Goal: Information Seeking & Learning: Learn about a topic

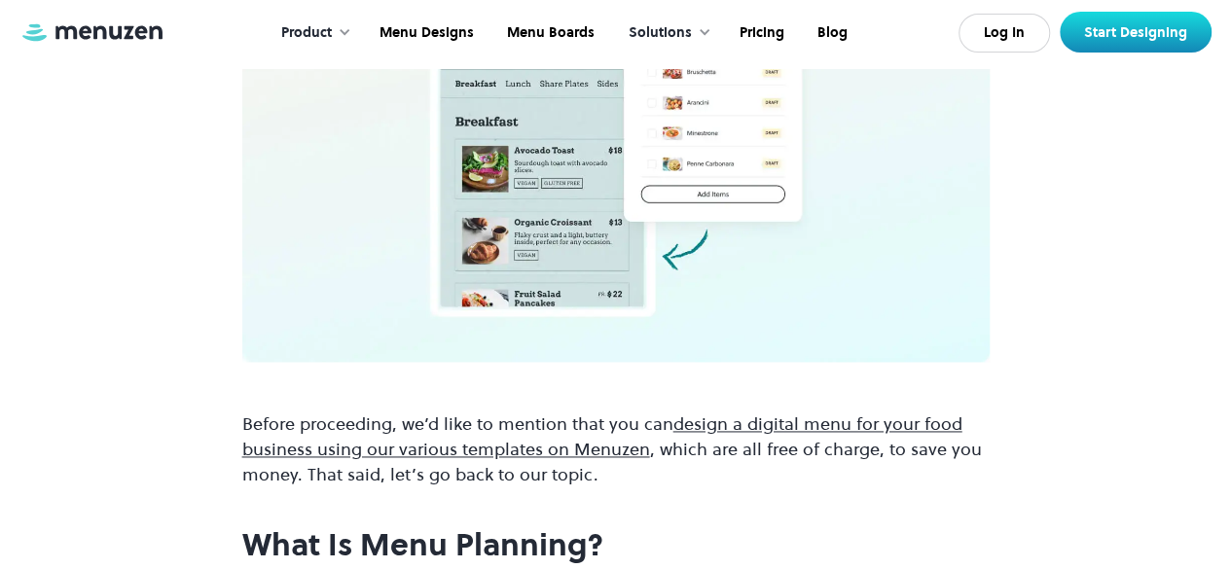
scroll to position [1168, 0]
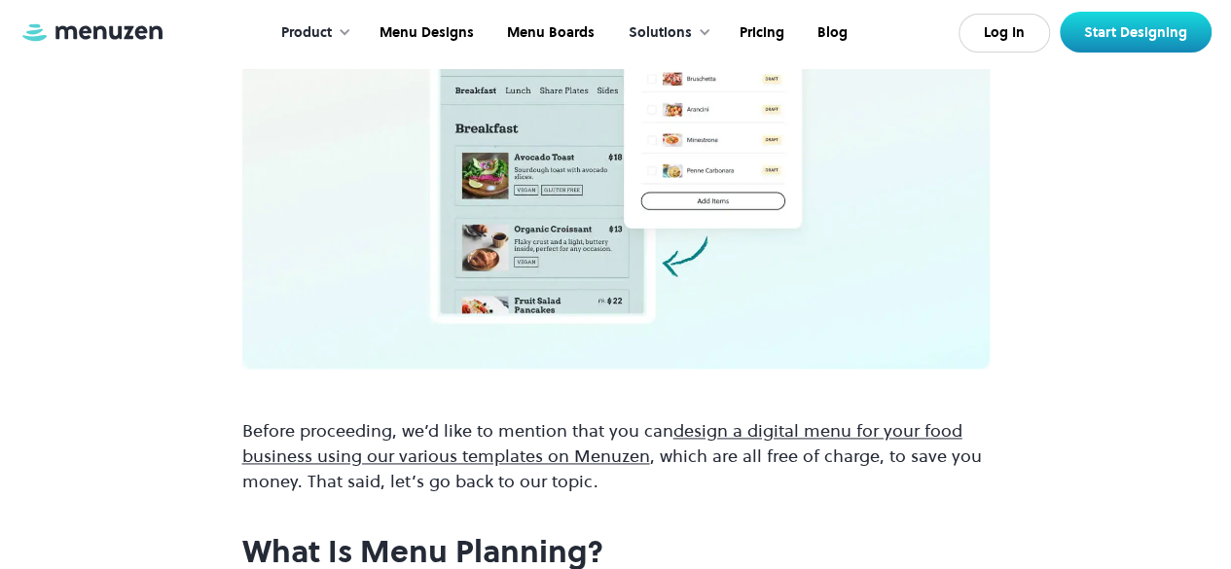
click at [720, 418] on link "design a digital menu for your food business using our various templates on Men…" at bounding box center [602, 443] width 720 height 50
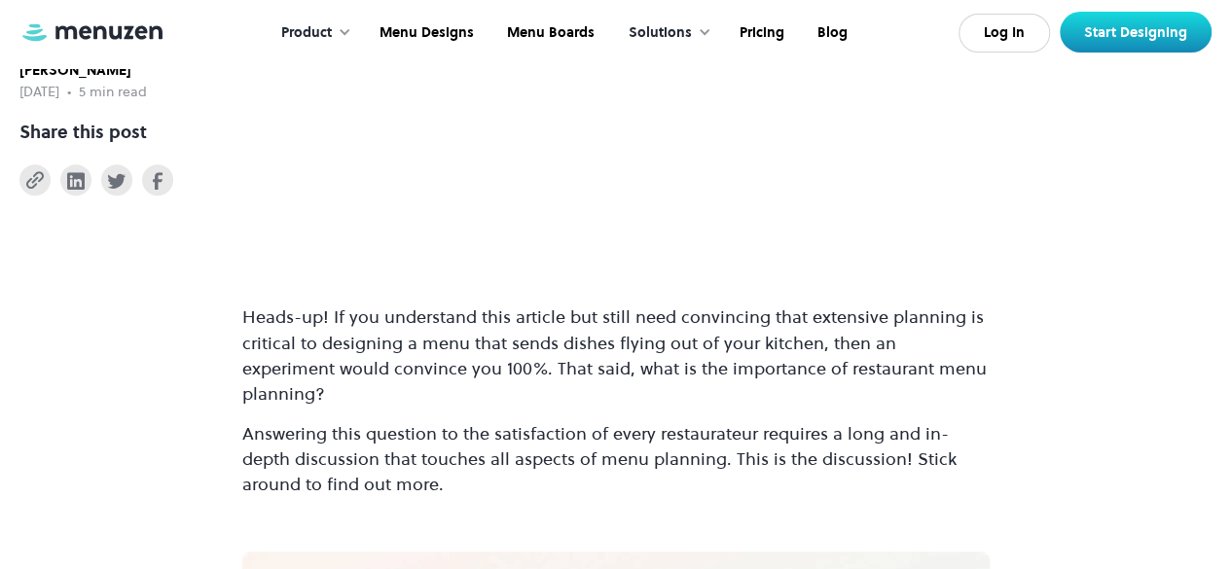
scroll to position [487, 0]
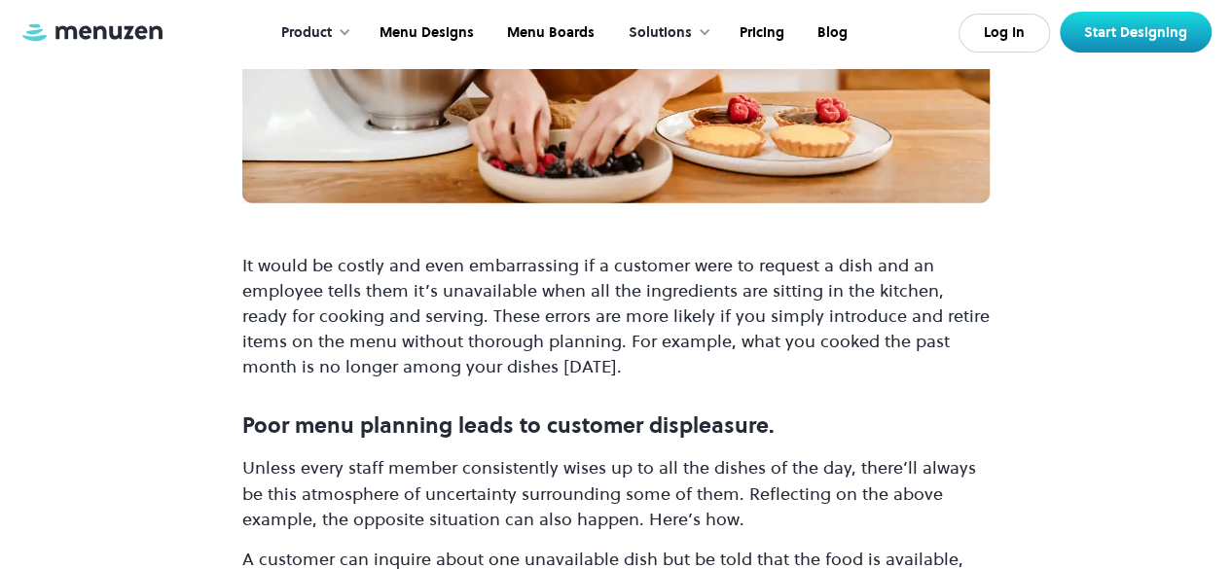
scroll to position [2822, 0]
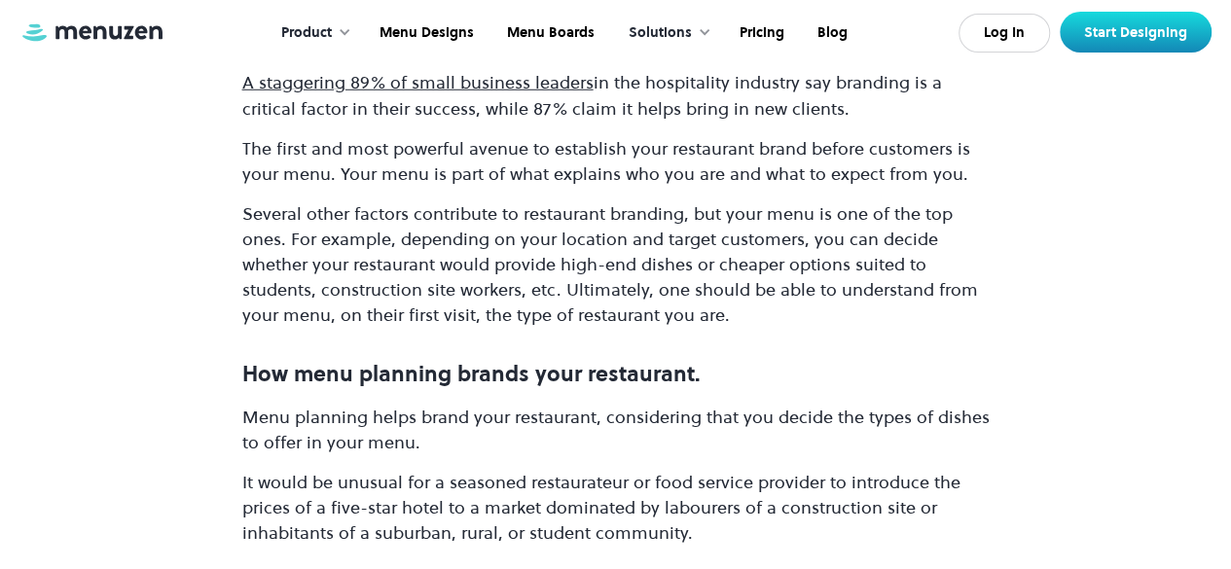
scroll to position [10122, 0]
